Goal: Information Seeking & Learning: Ask a question

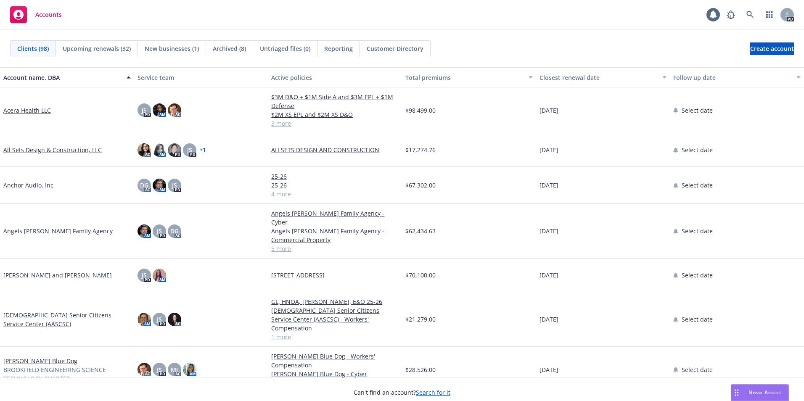
click at [759, 389] on span "Nova Assist" at bounding box center [765, 392] width 33 height 7
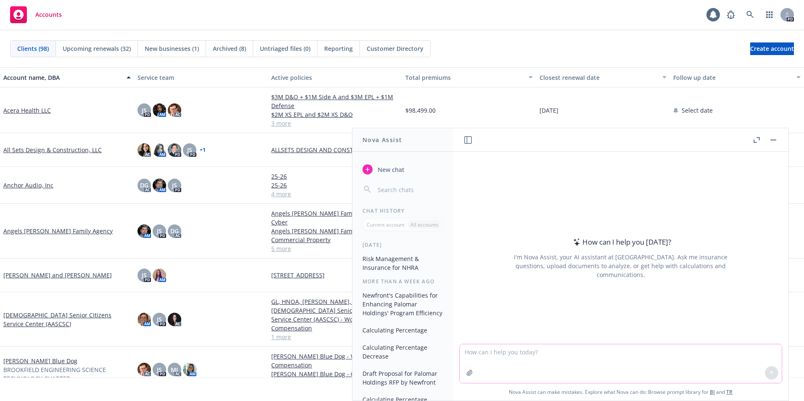
click at [485, 350] on textarea at bounding box center [621, 364] width 322 height 39
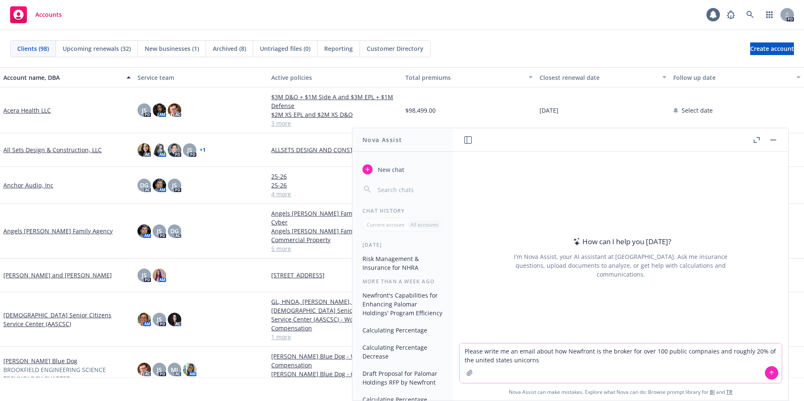
drag, startPoint x: 695, startPoint y: 354, endPoint x: 657, endPoint y: 374, distance: 43.5
click at [645, 374] on textarea "Please write me an email about how Newfront is the broker for over 100 public c…" at bounding box center [621, 364] width 322 height 40
click at [542, 360] on textarea "Please write me an email about how Newfront is the broker for over 100 public c…" at bounding box center [621, 364] width 322 height 40
click at [609, 361] on textarea "Please write me an email about how Newfront is the broker for over 100 public c…" at bounding box center [621, 364] width 322 height 40
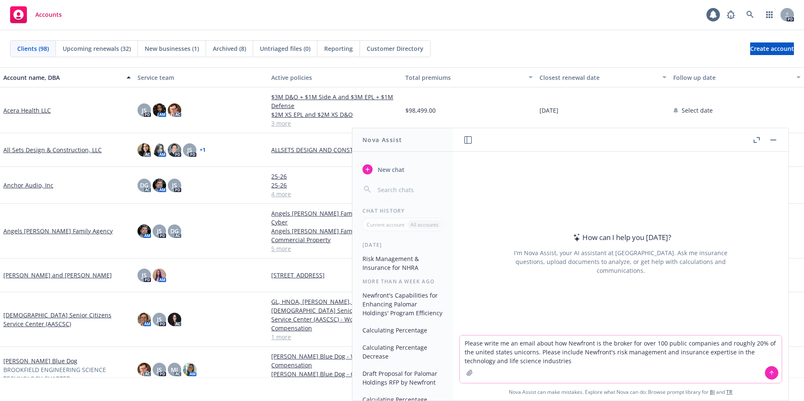
click at [536, 362] on textarea "Please write me an email about how Newfront is the broker for over 100 public c…" at bounding box center [621, 360] width 322 height 48
type textarea "Please write me an email about how Newfront is the broker for over 100 public c…"
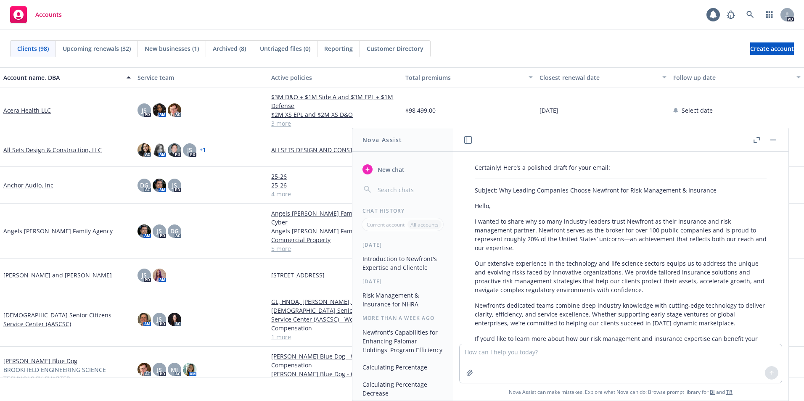
scroll to position [42, 0]
click at [528, 352] on textarea at bounding box center [621, 364] width 322 height 39
click at [586, 350] on textarea "what is the percentage increase of" at bounding box center [621, 364] width 322 height 40
type textarea "what is the percentage increase of 89010 to 90653?"
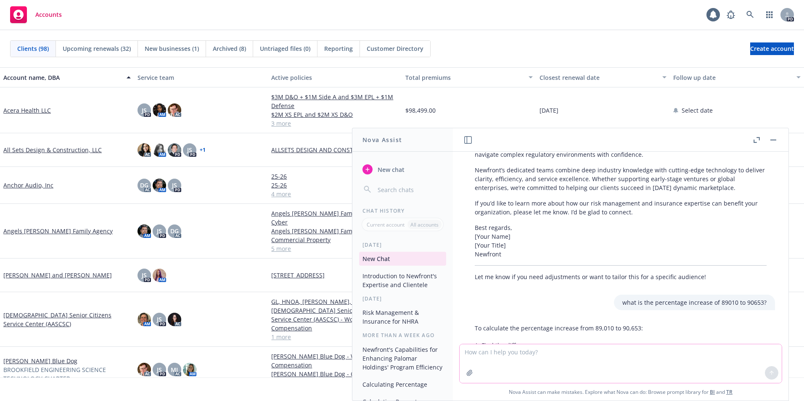
scroll to position [275, 0]
